Goal: Obtain resource: Download file/media

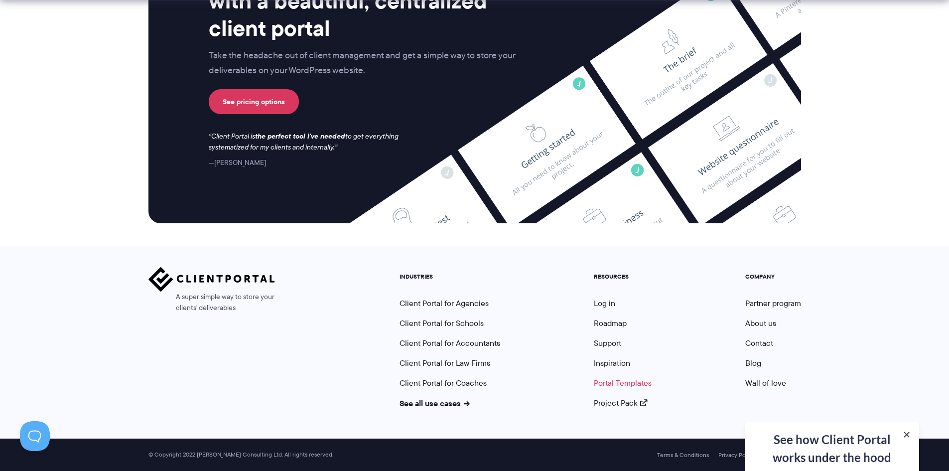
click at [631, 383] on link "Portal Templates" at bounding box center [623, 382] width 58 height 11
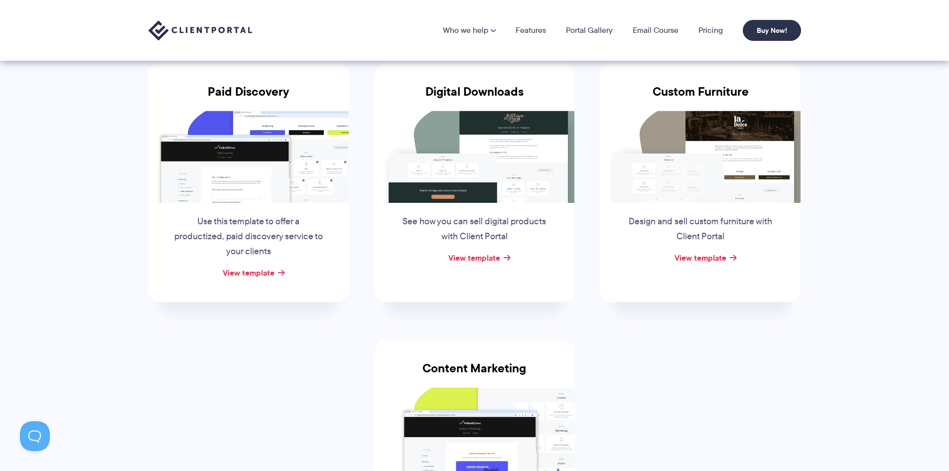
scroll to position [149, 0]
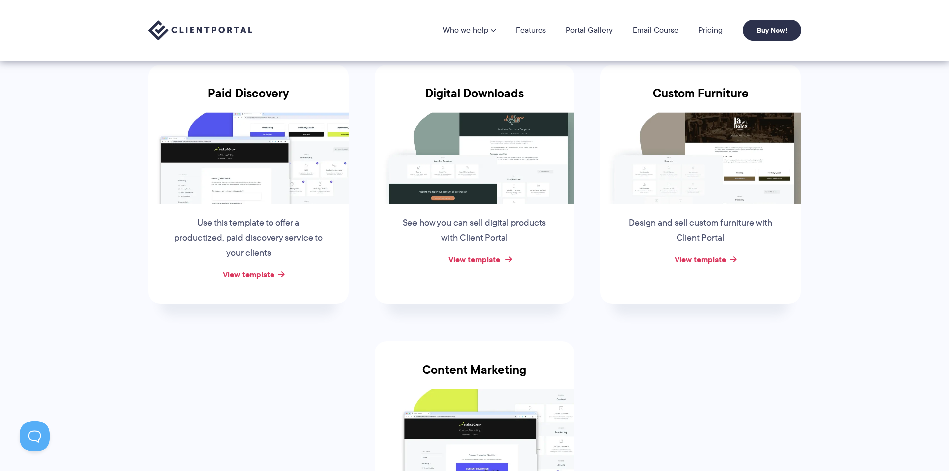
click at [484, 260] on link "View template" at bounding box center [474, 259] width 52 height 12
click at [262, 271] on link "View template" at bounding box center [249, 274] width 52 height 12
click at [696, 258] on link "View template" at bounding box center [700, 259] width 52 height 12
drag, startPoint x: 616, startPoint y: 316, endPoint x: 621, endPoint y: 336, distance: 21.0
click at [616, 316] on li "Custom Furniture Design and sell custom furniture with Client Portal View templ…" at bounding box center [700, 184] width 226 height 276
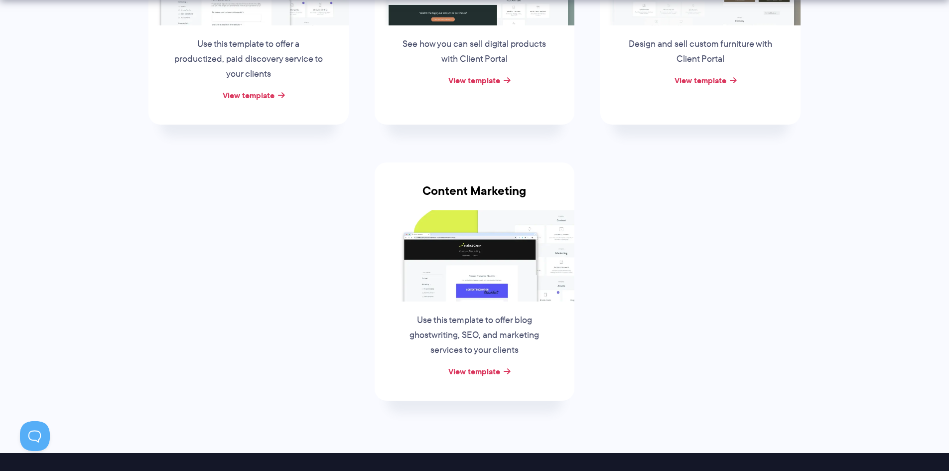
scroll to position [398, 0]
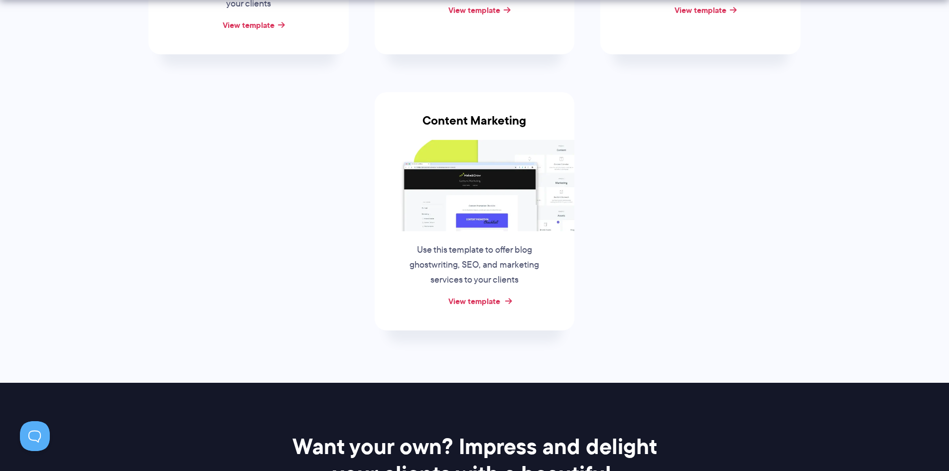
click at [492, 298] on link "View template" at bounding box center [474, 301] width 52 height 12
click at [483, 302] on link "View template" at bounding box center [474, 301] width 52 height 12
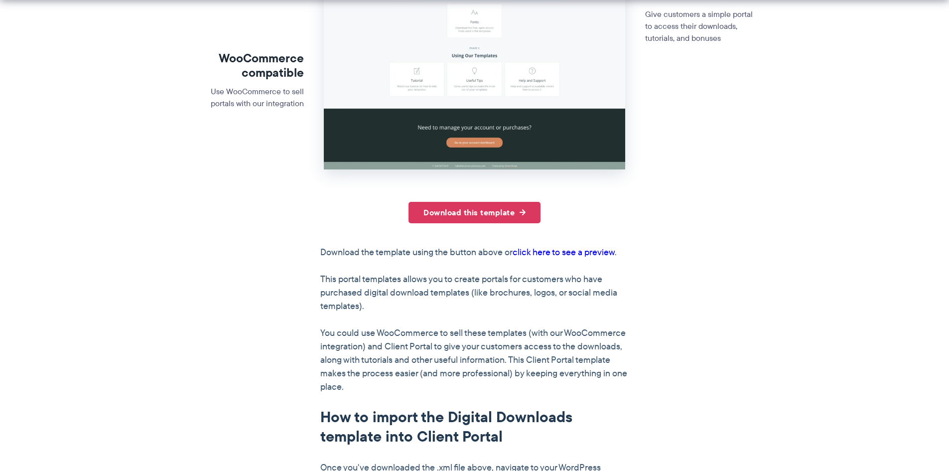
scroll to position [349, 0]
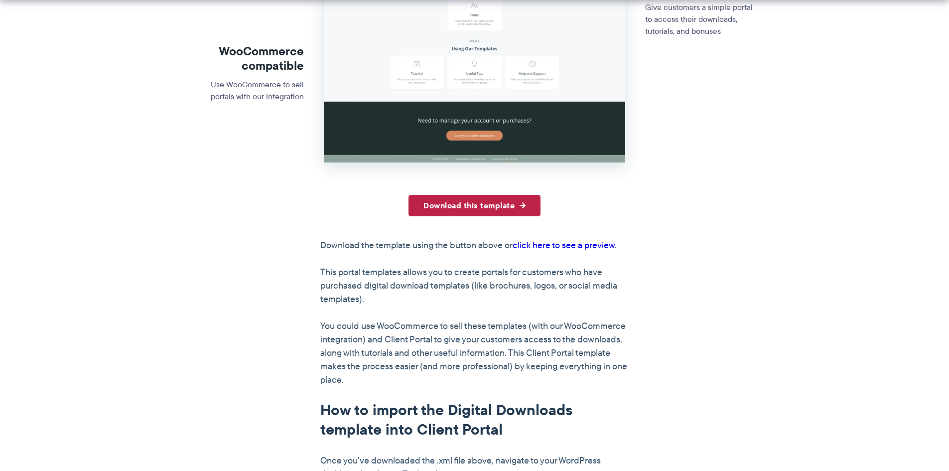
click at [503, 206] on link "Download this template" at bounding box center [474, 205] width 132 height 21
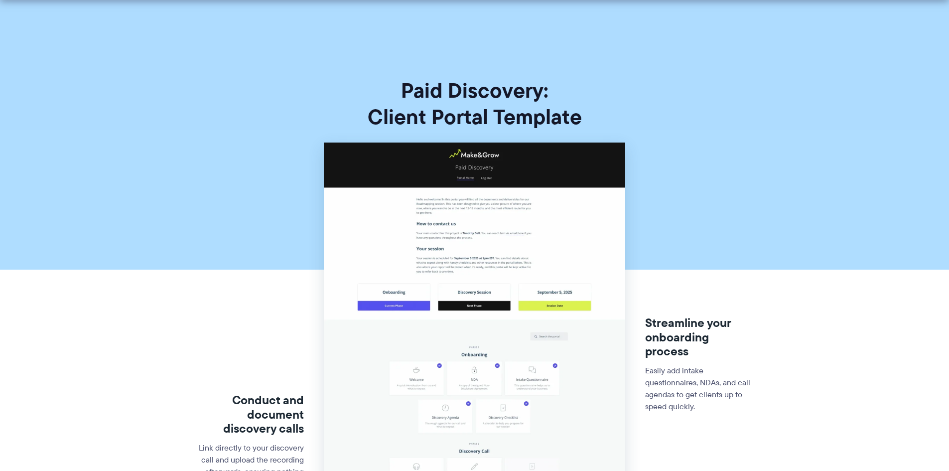
scroll to position [349, 0]
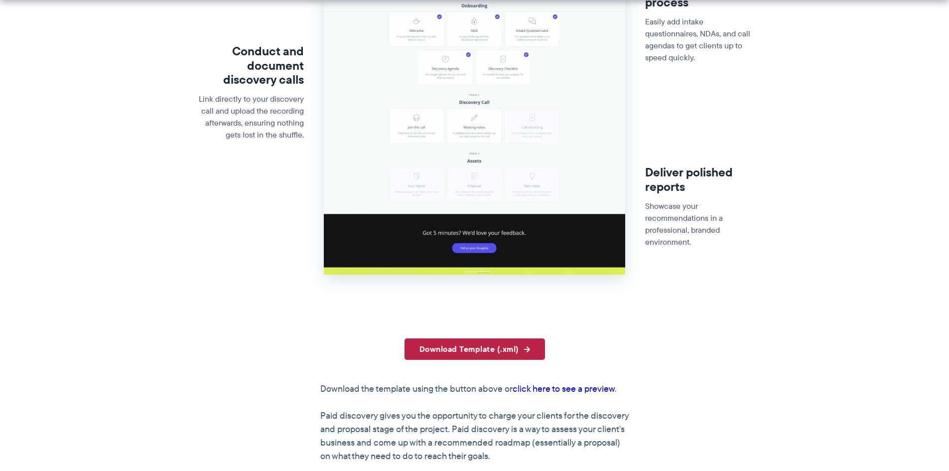
click at [499, 344] on link "Download Template (.xml)" at bounding box center [474, 348] width 140 height 21
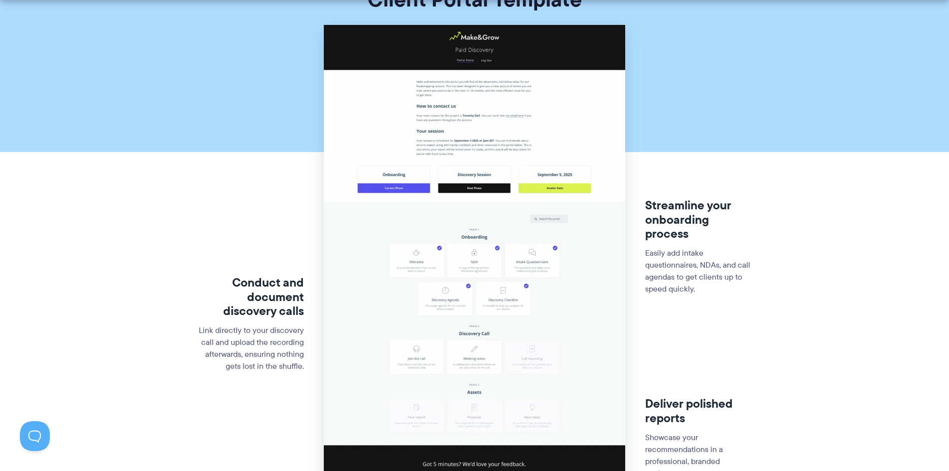
scroll to position [100, 0]
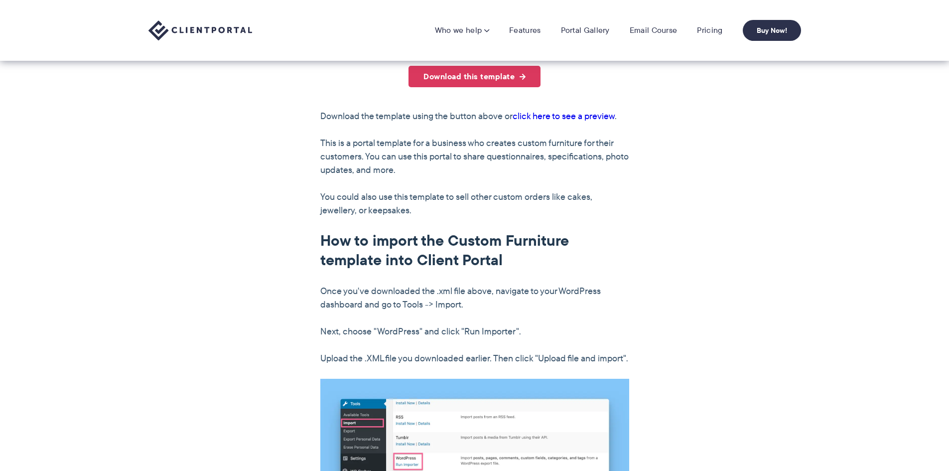
scroll to position [548, 0]
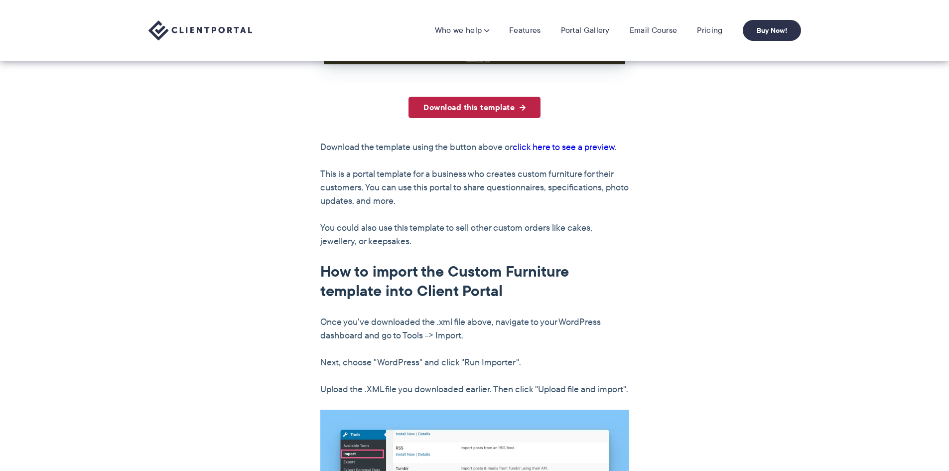
click at [492, 101] on link "Download this template" at bounding box center [474, 107] width 132 height 21
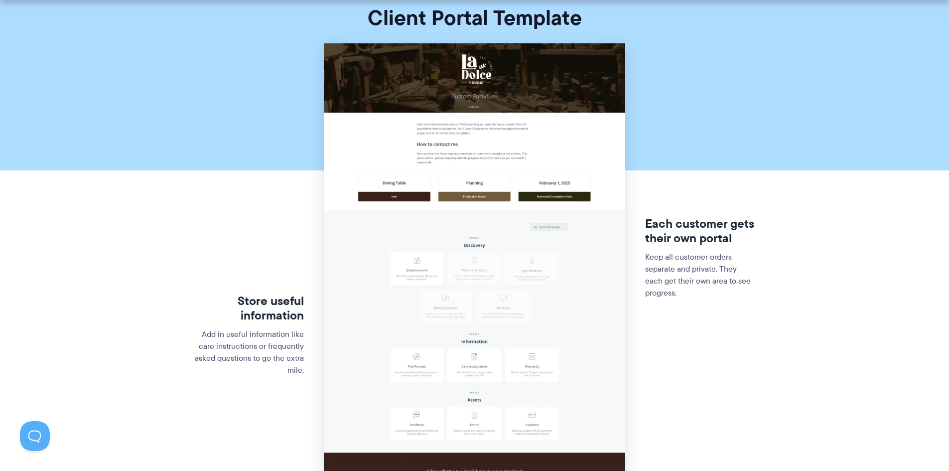
scroll to position [100, 0]
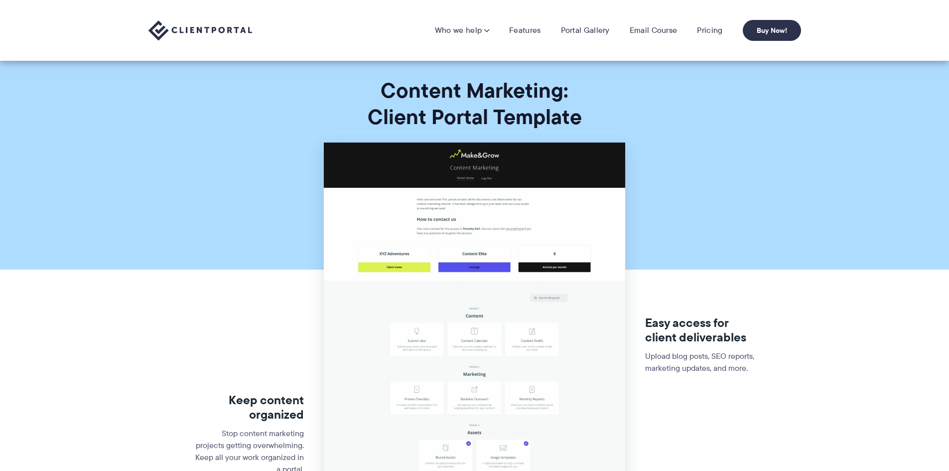
scroll to position [448, 0]
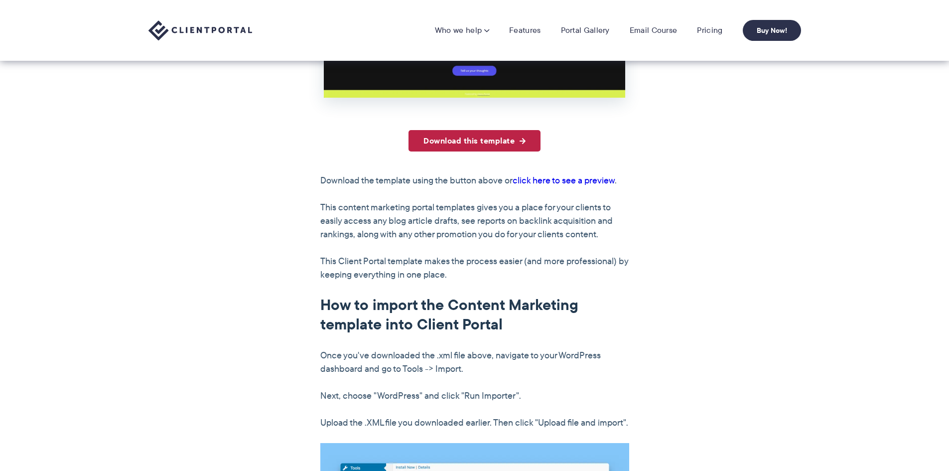
click at [471, 140] on link "Download this template" at bounding box center [474, 140] width 132 height 21
click at [475, 138] on link "Download this template" at bounding box center [474, 140] width 132 height 21
click at [481, 141] on link "Download this template" at bounding box center [474, 140] width 132 height 21
click at [500, 139] on link "Download this template" at bounding box center [474, 140] width 132 height 21
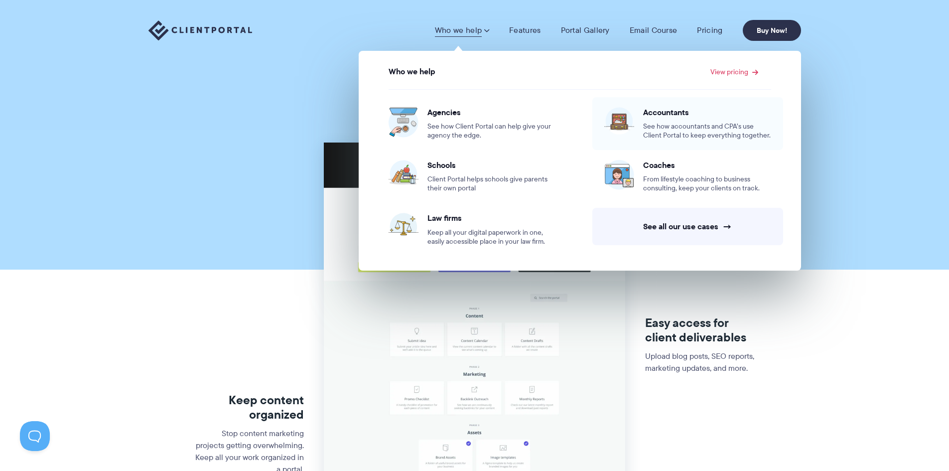
click at [674, 115] on span "Accountants" at bounding box center [707, 112] width 128 height 10
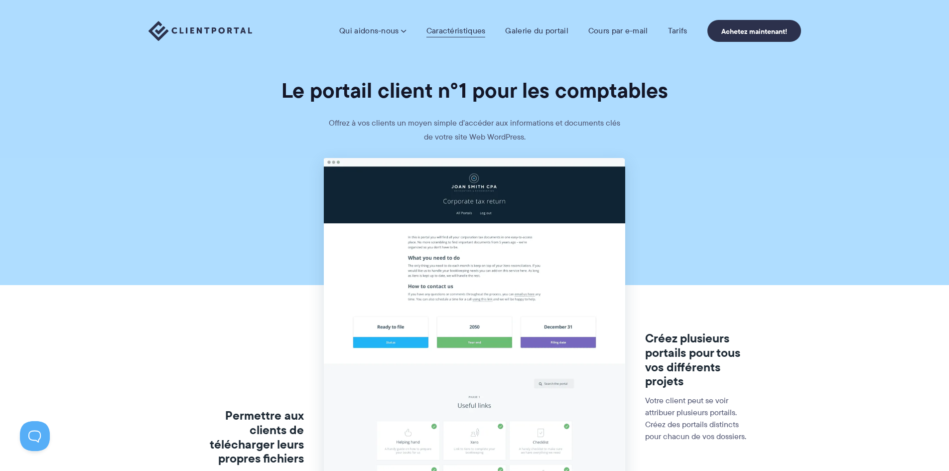
click at [450, 33] on font "Caractéristiques" at bounding box center [455, 30] width 59 height 11
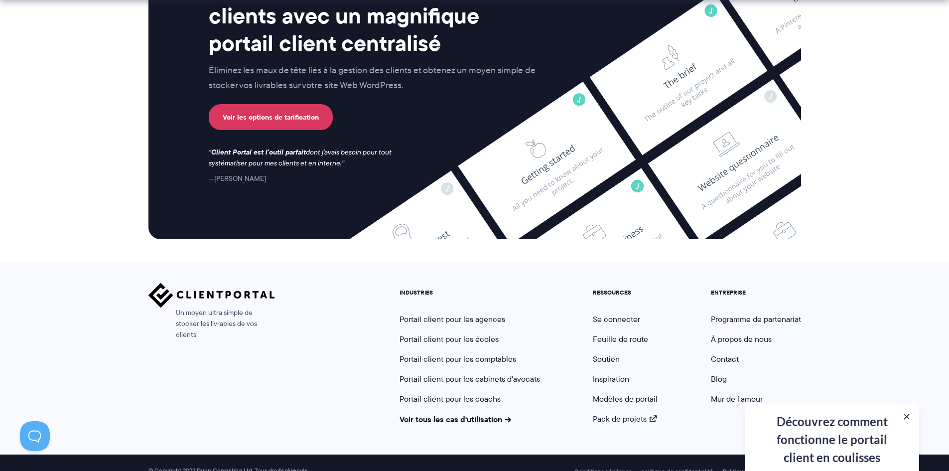
scroll to position [2793, 0]
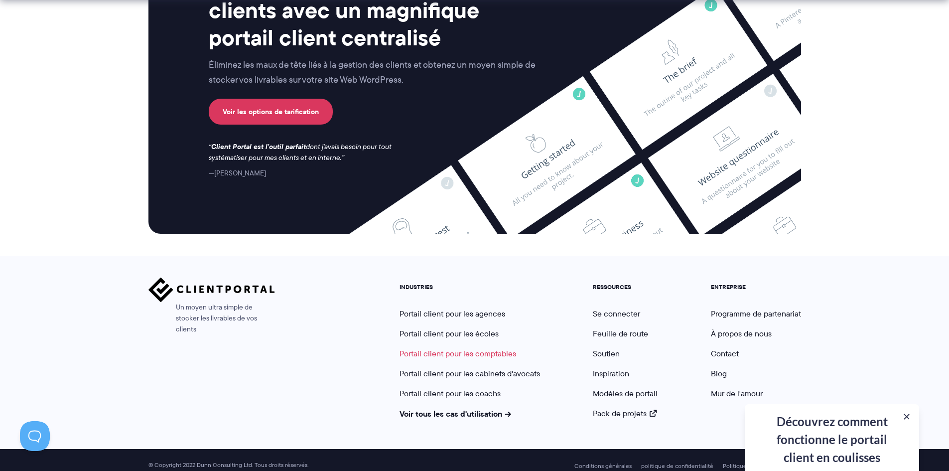
click at [492, 348] on font "Portail client pour les comptables" at bounding box center [457, 353] width 117 height 11
